Goal: Use online tool/utility

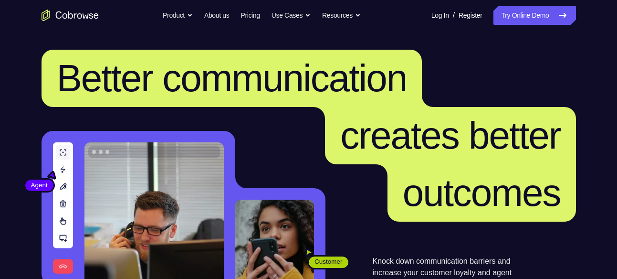
click at [433, 17] on link "Log In" at bounding box center [441, 15] width 18 height 19
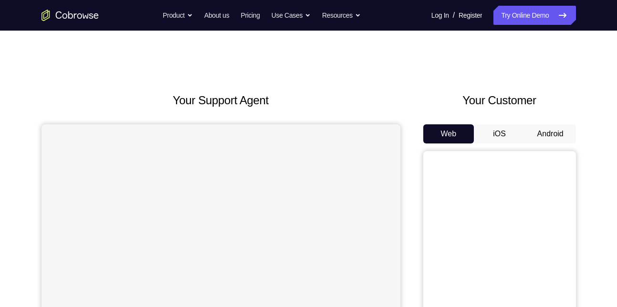
click at [535, 134] on button "Android" at bounding box center [550, 133] width 51 height 19
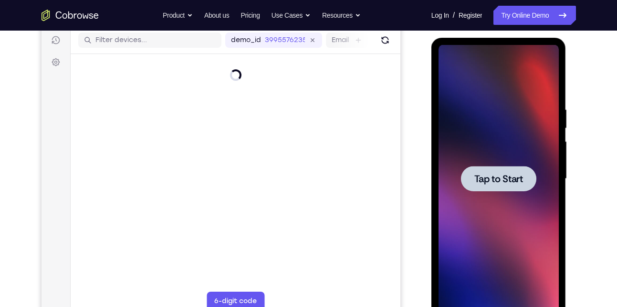
click at [509, 182] on span "Tap to Start" at bounding box center [499, 179] width 49 height 10
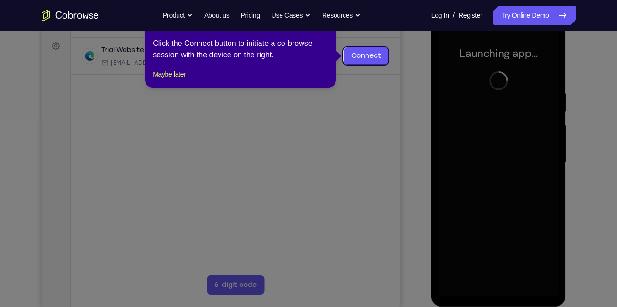
scroll to position [137, 0]
click at [397, 129] on icon at bounding box center [312, 153] width 625 height 307
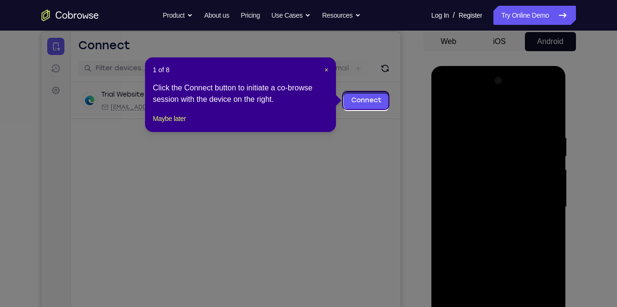
scroll to position [90, 0]
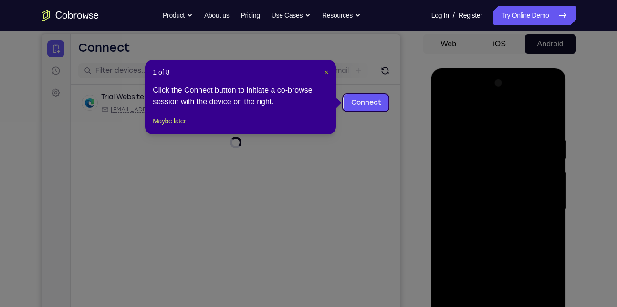
click at [328, 73] on span "×" at bounding box center [327, 72] width 4 height 8
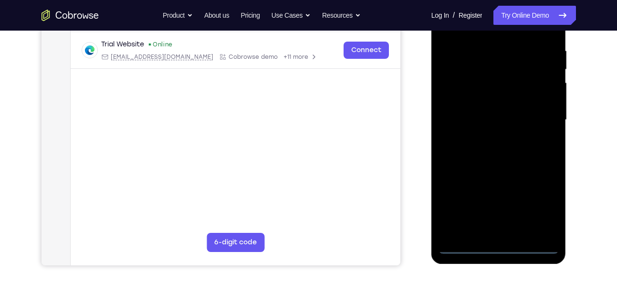
scroll to position [180, 0]
click at [502, 246] on div at bounding box center [499, 119] width 120 height 267
click at [540, 202] on div at bounding box center [499, 119] width 120 height 267
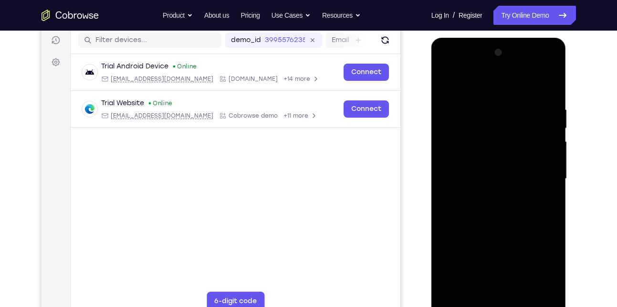
scroll to position [135, 0]
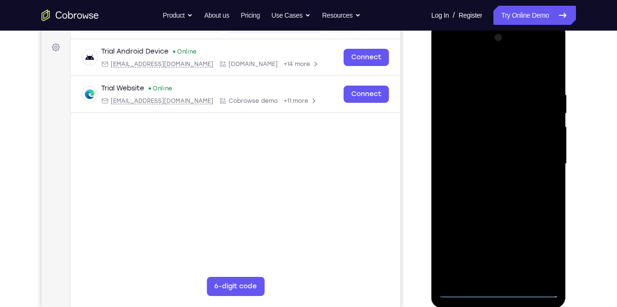
click at [446, 49] on div at bounding box center [499, 163] width 120 height 267
click at [543, 165] on div at bounding box center [499, 163] width 120 height 267
click at [489, 184] on div at bounding box center [499, 163] width 120 height 267
click at [492, 157] on div at bounding box center [499, 163] width 120 height 267
click at [492, 148] on div at bounding box center [499, 163] width 120 height 267
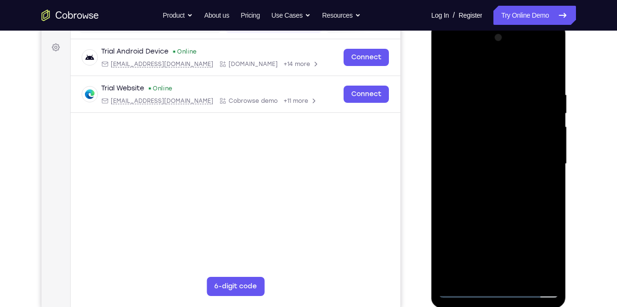
click at [517, 166] on div at bounding box center [499, 163] width 120 height 267
click at [508, 193] on div at bounding box center [499, 163] width 120 height 267
click at [543, 174] on div at bounding box center [499, 163] width 120 height 267
click at [499, 153] on div at bounding box center [499, 163] width 120 height 267
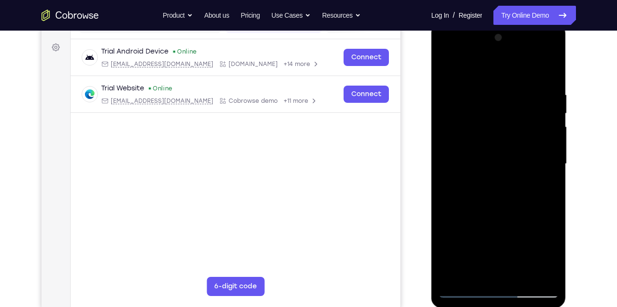
click at [502, 163] on div at bounding box center [499, 163] width 120 height 267
click at [499, 193] on div at bounding box center [499, 163] width 120 height 267
click at [506, 201] on div at bounding box center [499, 163] width 120 height 267
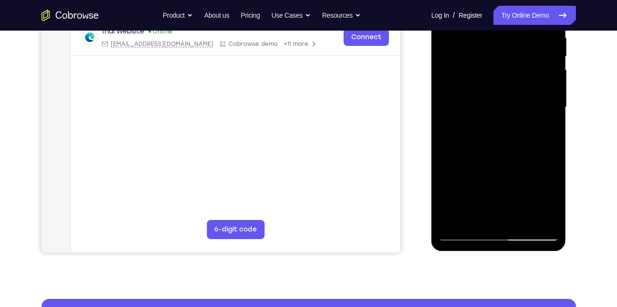
scroll to position [191, 0]
click at [513, 153] on div at bounding box center [499, 107] width 120 height 267
drag, startPoint x: 513, startPoint y: 153, endPoint x: 510, endPoint y: 199, distance: 46.4
click at [510, 199] on div at bounding box center [499, 107] width 120 height 267
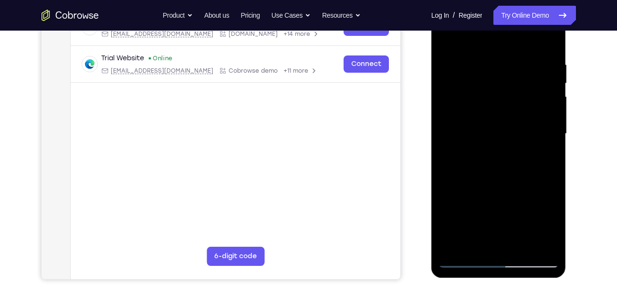
click at [551, 34] on div at bounding box center [499, 133] width 120 height 267
click at [495, 58] on div at bounding box center [499, 133] width 120 height 267
click at [450, 52] on div at bounding box center [499, 133] width 120 height 267
click at [457, 64] on div at bounding box center [499, 133] width 120 height 267
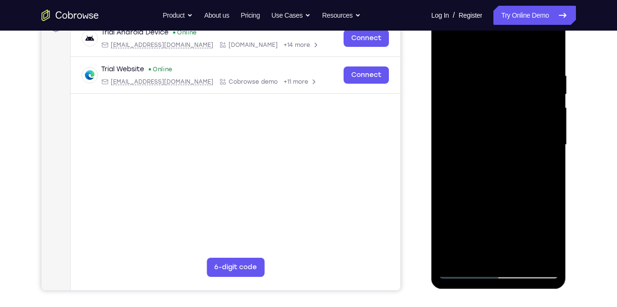
click at [448, 45] on div at bounding box center [499, 144] width 120 height 267
click at [520, 60] on div at bounding box center [499, 144] width 120 height 267
click at [451, 48] on div at bounding box center [499, 144] width 120 height 267
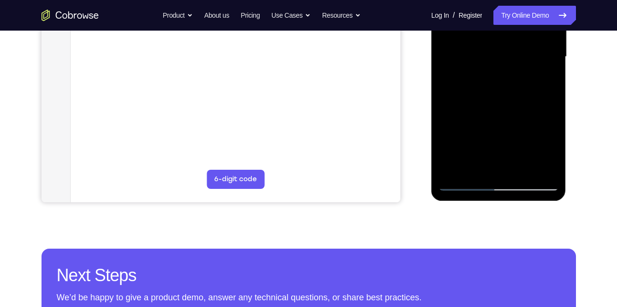
scroll to position [243, 0]
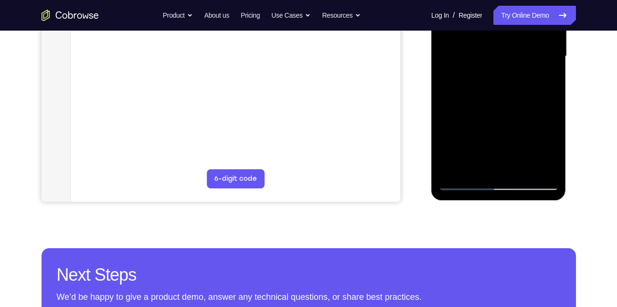
click at [527, 170] on div at bounding box center [499, 56] width 120 height 267
click at [507, 106] on div at bounding box center [499, 56] width 120 height 267
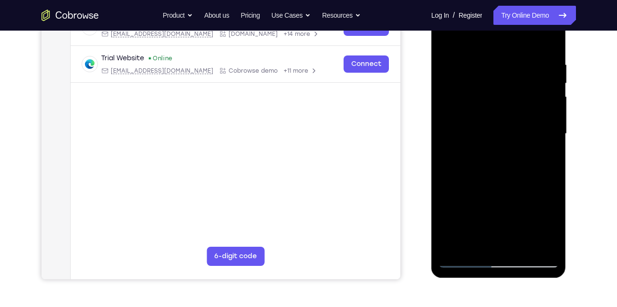
scroll to position [166, 0]
click at [455, 73] on div at bounding box center [499, 133] width 120 height 267
click at [494, 74] on div at bounding box center [499, 133] width 120 height 267
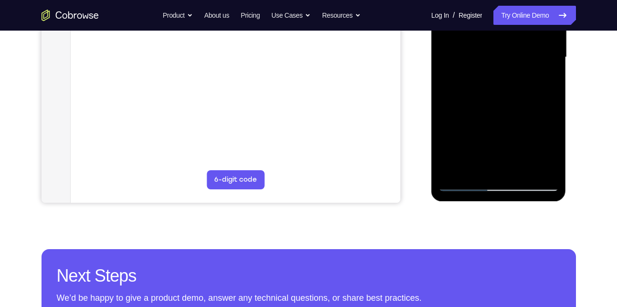
scroll to position [241, 0]
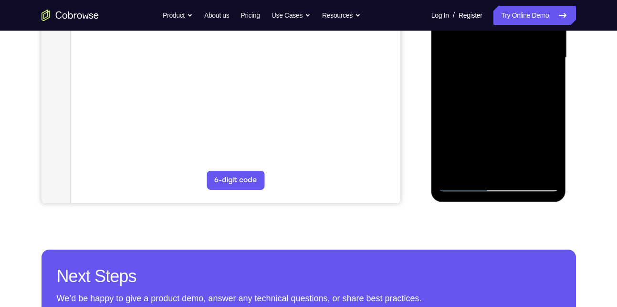
click at [475, 168] on div at bounding box center [499, 57] width 120 height 267
drag, startPoint x: 499, startPoint y: 134, endPoint x: 448, endPoint y: 138, distance: 50.8
click at [448, 138] on div at bounding box center [499, 57] width 120 height 267
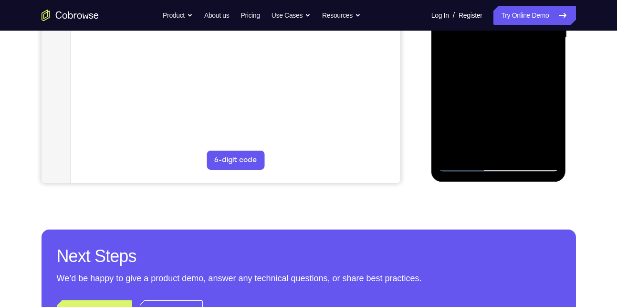
drag, startPoint x: 532, startPoint y: 130, endPoint x: 518, endPoint y: 87, distance: 45.3
click at [518, 87] on div at bounding box center [499, 37] width 120 height 267
drag, startPoint x: 503, startPoint y: 130, endPoint x: 494, endPoint y: 79, distance: 52.0
click at [494, 79] on div at bounding box center [499, 37] width 120 height 267
drag, startPoint x: 492, startPoint y: 122, endPoint x: 487, endPoint y: 71, distance: 51.4
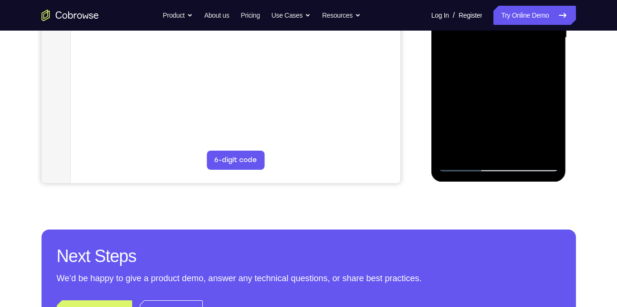
click at [487, 71] on div at bounding box center [499, 37] width 120 height 267
drag, startPoint x: 493, startPoint y: 133, endPoint x: 484, endPoint y: 76, distance: 57.5
click at [484, 76] on div at bounding box center [499, 37] width 120 height 267
drag, startPoint x: 492, startPoint y: 124, endPoint x: 487, endPoint y: 73, distance: 50.9
click at [487, 73] on div at bounding box center [499, 37] width 120 height 267
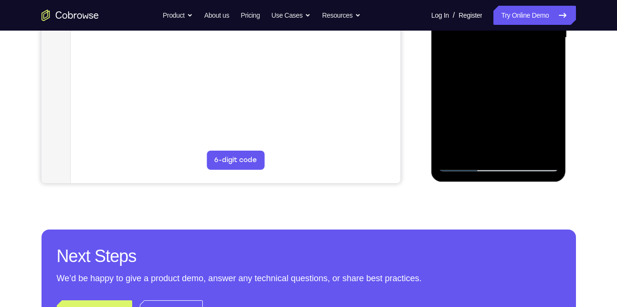
drag, startPoint x: 494, startPoint y: 116, endPoint x: 490, endPoint y: 84, distance: 32.2
click at [490, 84] on div at bounding box center [499, 37] width 120 height 267
drag, startPoint x: 493, startPoint y: 122, endPoint x: 488, endPoint y: 87, distance: 35.3
click at [488, 87] on div at bounding box center [499, 37] width 120 height 267
drag, startPoint x: 493, startPoint y: 124, endPoint x: 479, endPoint y: 166, distance: 44.4
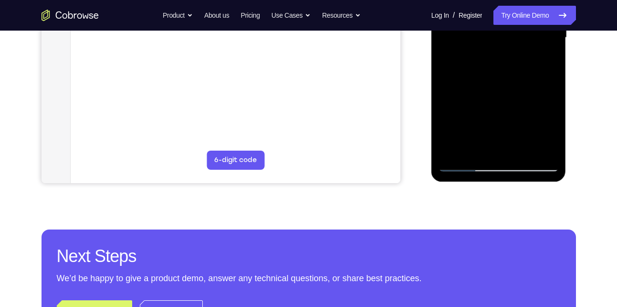
click at [479, 166] on div at bounding box center [499, 37] width 120 height 267
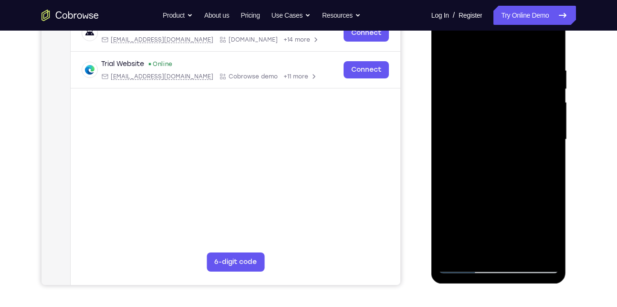
scroll to position [140, 0]
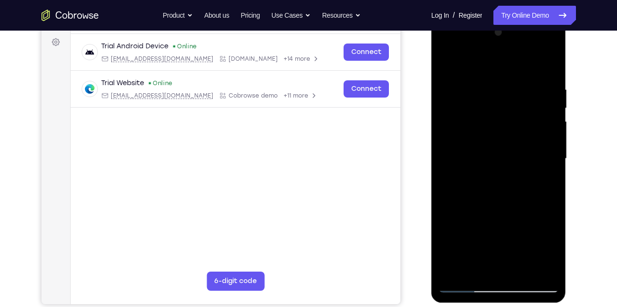
click at [447, 63] on div at bounding box center [499, 158] width 120 height 267
click at [489, 109] on div at bounding box center [499, 158] width 120 height 267
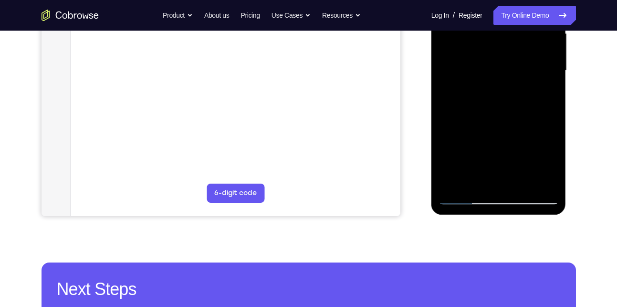
scroll to position [232, 0]
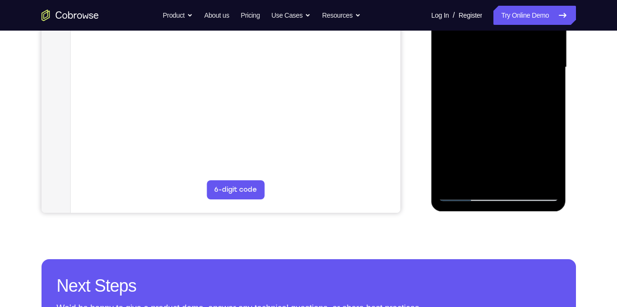
click at [462, 194] on div at bounding box center [499, 67] width 120 height 267
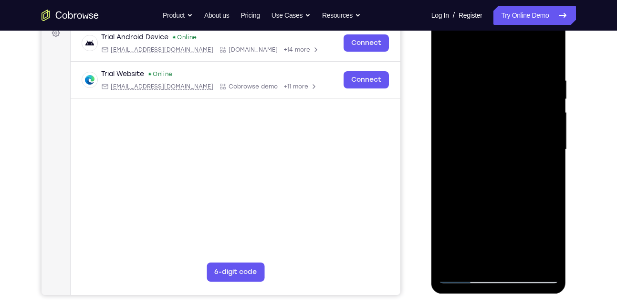
scroll to position [146, 0]
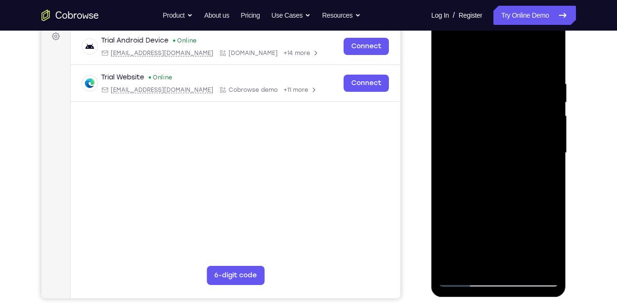
click at [482, 73] on div at bounding box center [499, 152] width 120 height 267
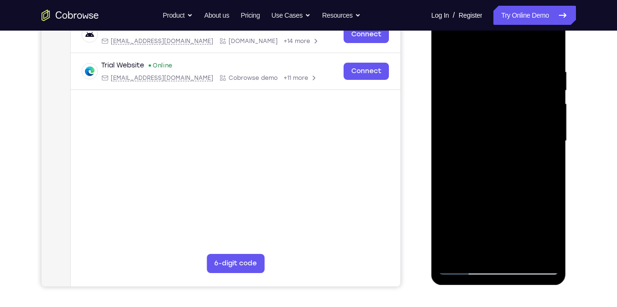
click at [547, 49] on div at bounding box center [499, 140] width 120 height 267
click at [510, 62] on div at bounding box center [499, 140] width 120 height 267
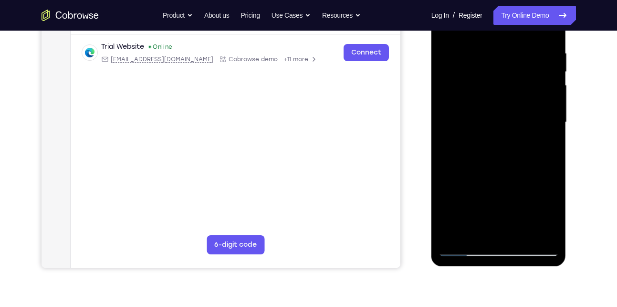
scroll to position [175, 0]
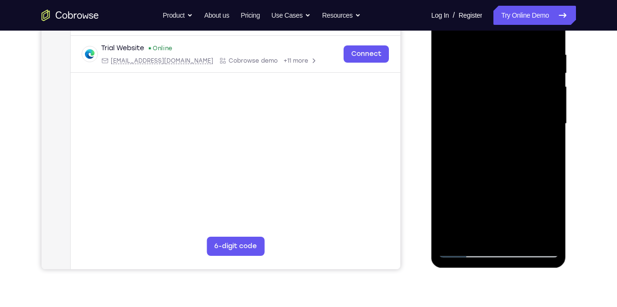
click at [549, 33] on div at bounding box center [499, 123] width 120 height 267
click at [544, 51] on div at bounding box center [499, 123] width 120 height 267
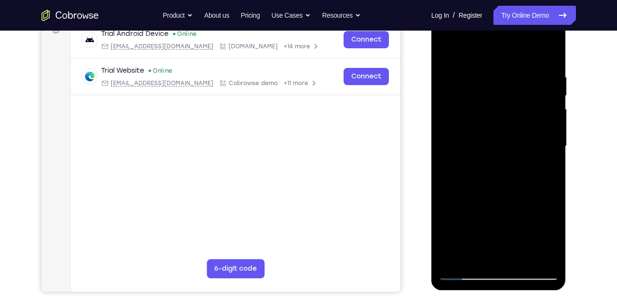
scroll to position [153, 0]
click at [536, 99] on div at bounding box center [499, 145] width 120 height 267
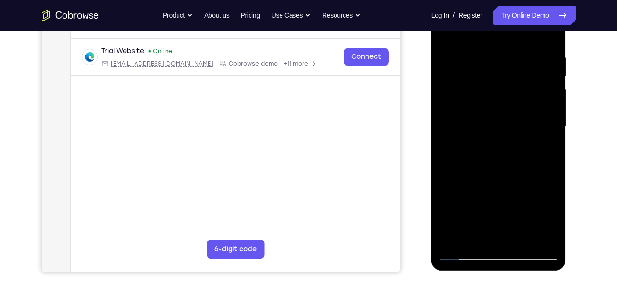
scroll to position [181, 0]
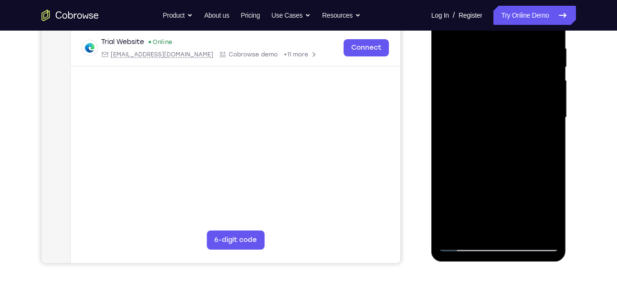
click at [542, 103] on div at bounding box center [499, 117] width 120 height 267
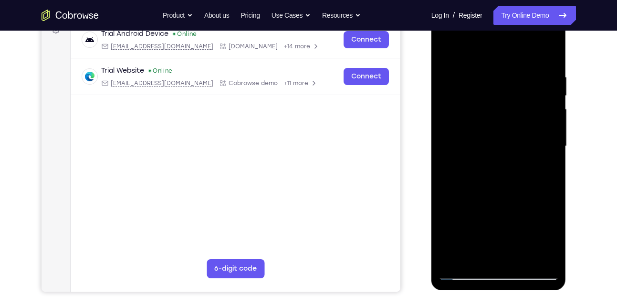
scroll to position [152, 0]
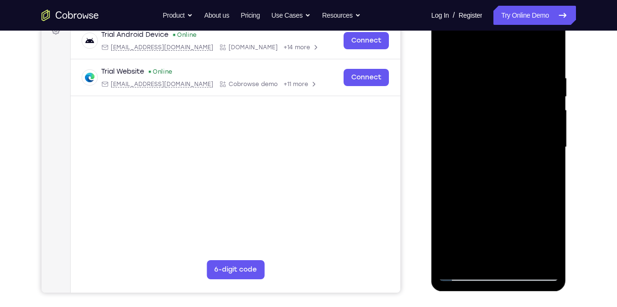
click at [548, 55] on div at bounding box center [499, 146] width 120 height 267
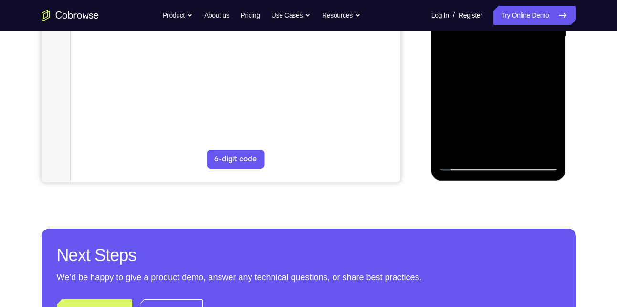
scroll to position [264, 0]
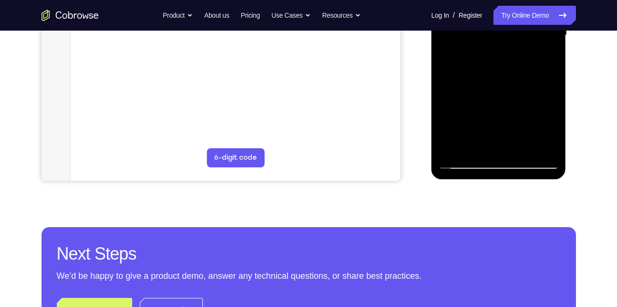
drag, startPoint x: 496, startPoint y: 118, endPoint x: 491, endPoint y: 56, distance: 62.2
click at [491, 56] on div at bounding box center [499, 35] width 120 height 267
drag, startPoint x: 501, startPoint y: 119, endPoint x: 497, endPoint y: 32, distance: 88.0
click at [497, 32] on div at bounding box center [499, 35] width 120 height 267
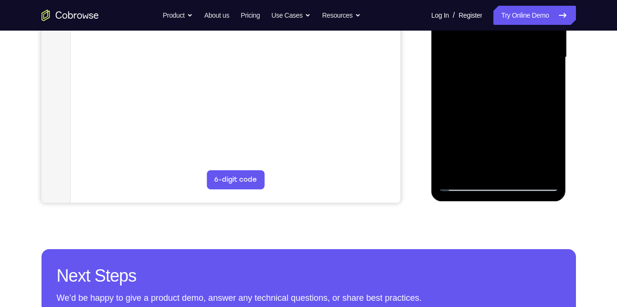
drag, startPoint x: 505, startPoint y: 117, endPoint x: 487, endPoint y: 26, distance: 92.9
click at [487, 26] on div at bounding box center [499, 57] width 120 height 267
drag, startPoint x: 509, startPoint y: 106, endPoint x: 494, endPoint y: 33, distance: 74.5
click at [494, 33] on div at bounding box center [499, 57] width 120 height 267
drag, startPoint x: 500, startPoint y: 115, endPoint x: 493, endPoint y: 96, distance: 19.8
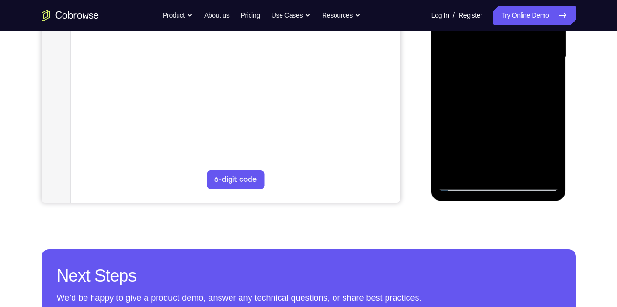
click at [493, 96] on div at bounding box center [499, 57] width 120 height 267
drag, startPoint x: 499, startPoint y: 123, endPoint x: 486, endPoint y: 44, distance: 79.9
click at [486, 44] on div at bounding box center [499, 57] width 120 height 267
drag, startPoint x: 494, startPoint y: 119, endPoint x: 479, endPoint y: 35, distance: 85.4
click at [479, 35] on div at bounding box center [499, 57] width 120 height 267
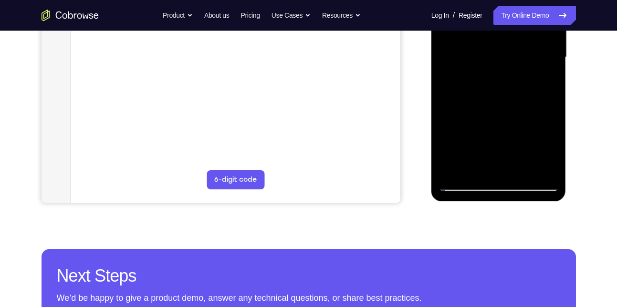
drag, startPoint x: 499, startPoint y: 106, endPoint x: 484, endPoint y: 43, distance: 65.3
click at [484, 43] on div at bounding box center [499, 57] width 120 height 267
drag, startPoint x: 507, startPoint y: 99, endPoint x: 507, endPoint y: 25, distance: 74.0
click at [507, 25] on div at bounding box center [499, 57] width 120 height 267
drag, startPoint x: 505, startPoint y: 113, endPoint x: 501, endPoint y: 29, distance: 84.1
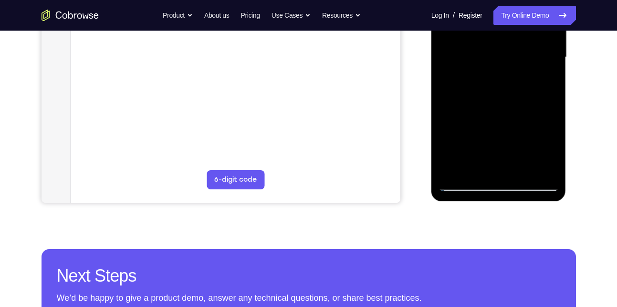
click at [501, 29] on div at bounding box center [499, 57] width 120 height 267
